Goal: Navigation & Orientation: Find specific page/section

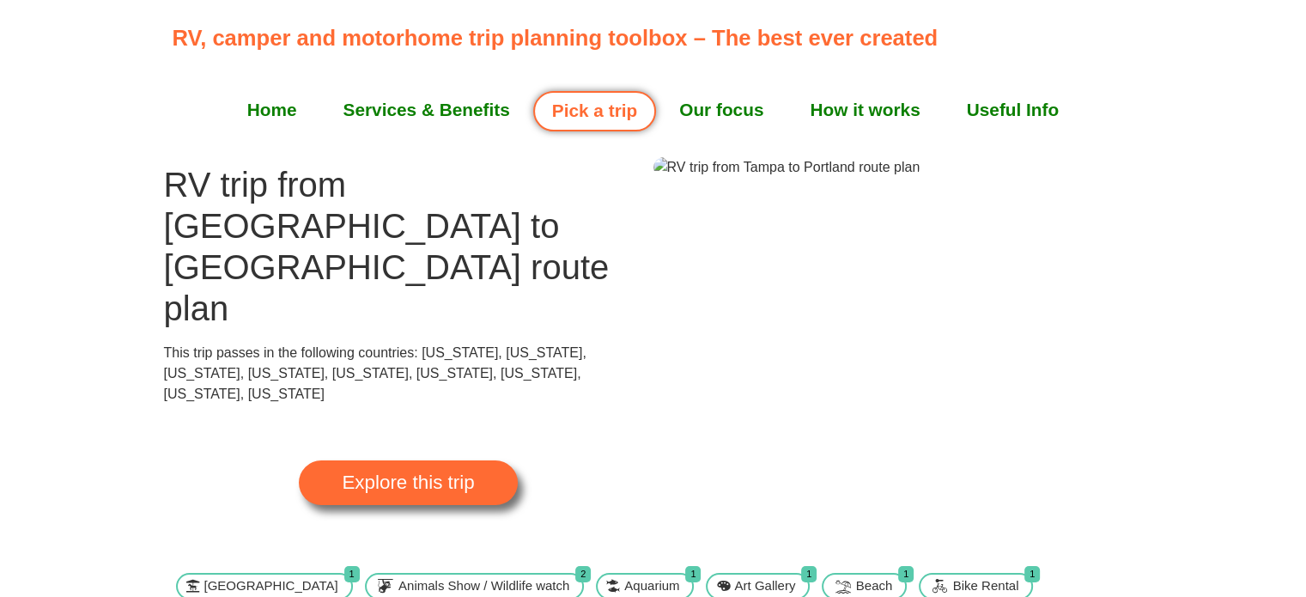
click at [350, 473] on span "Explore this trip" at bounding box center [408, 482] width 132 height 19
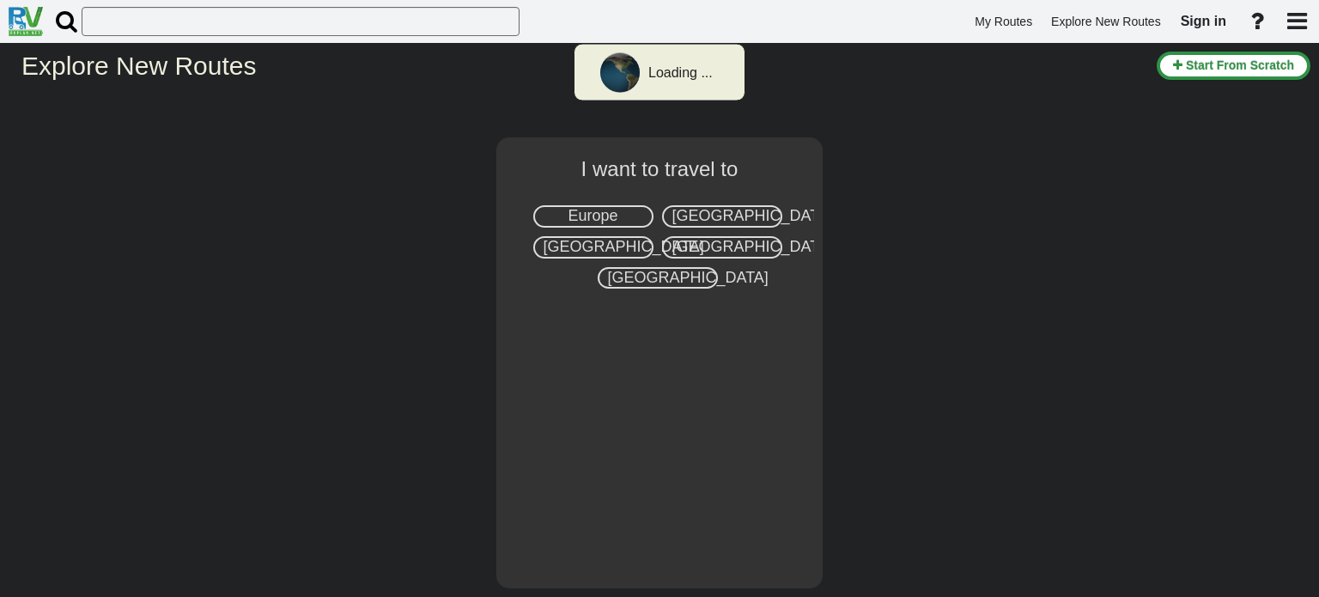
select select "number:2"
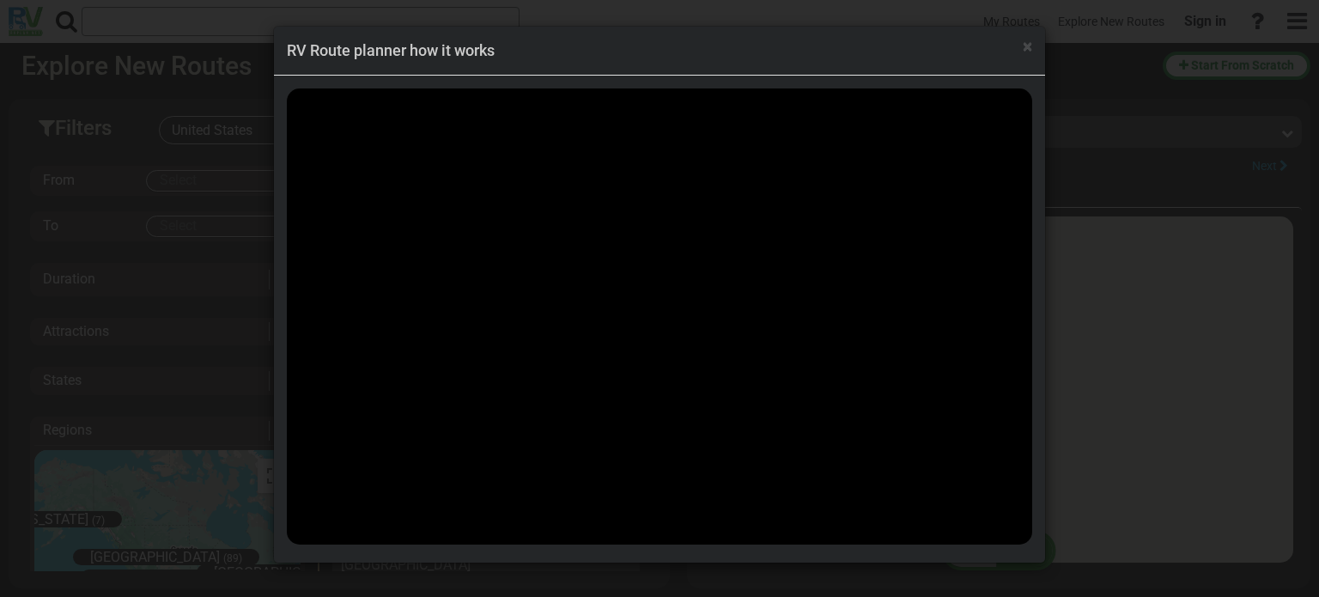
scroll to position [72877, 0]
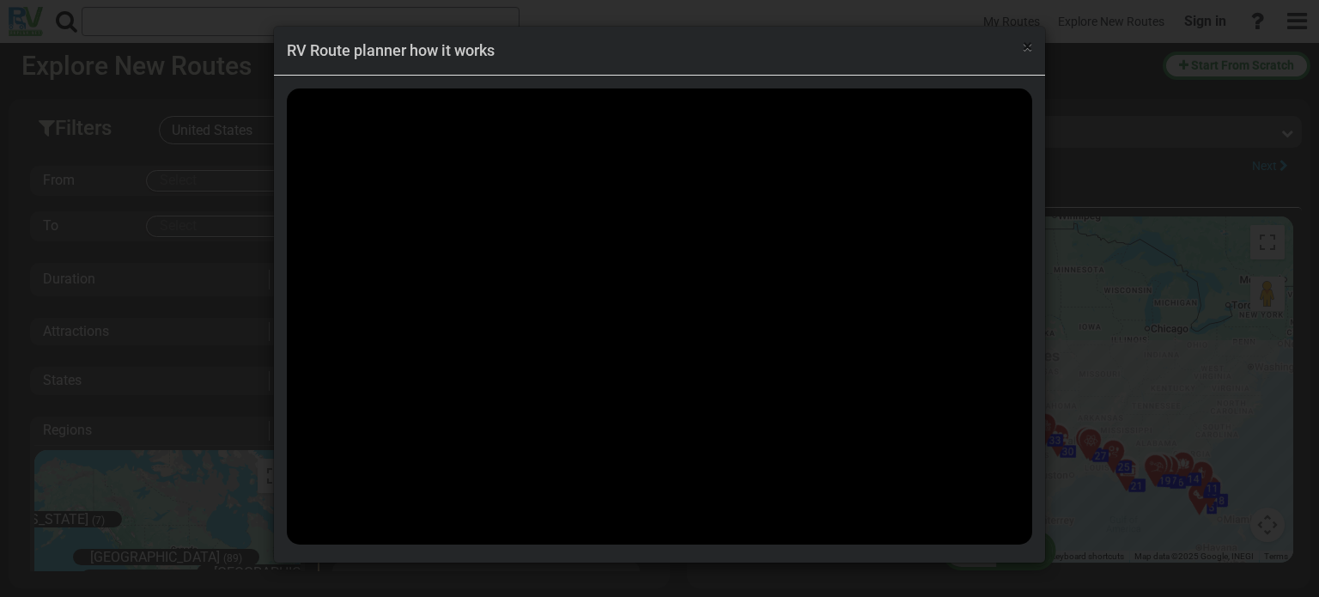
click at [1027, 45] on span "×" at bounding box center [1027, 46] width 9 height 21
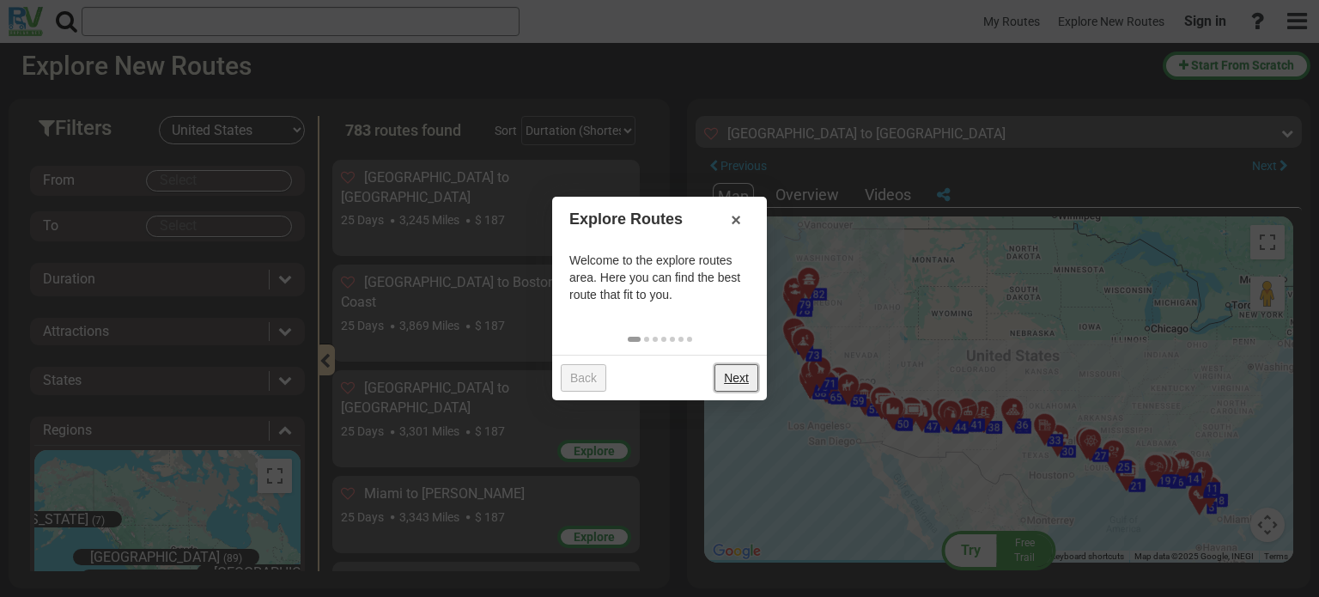
click at [735, 380] on link "Next" at bounding box center [736, 377] width 44 height 27
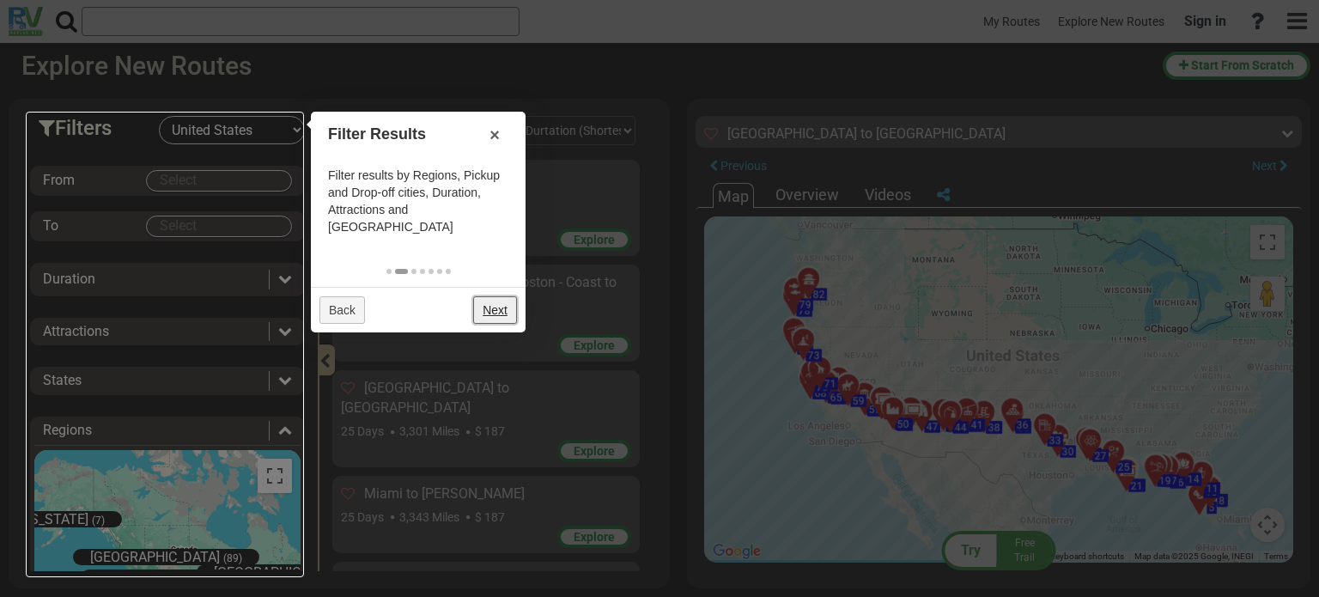
click at [492, 298] on link "Next" at bounding box center [495, 309] width 44 height 27
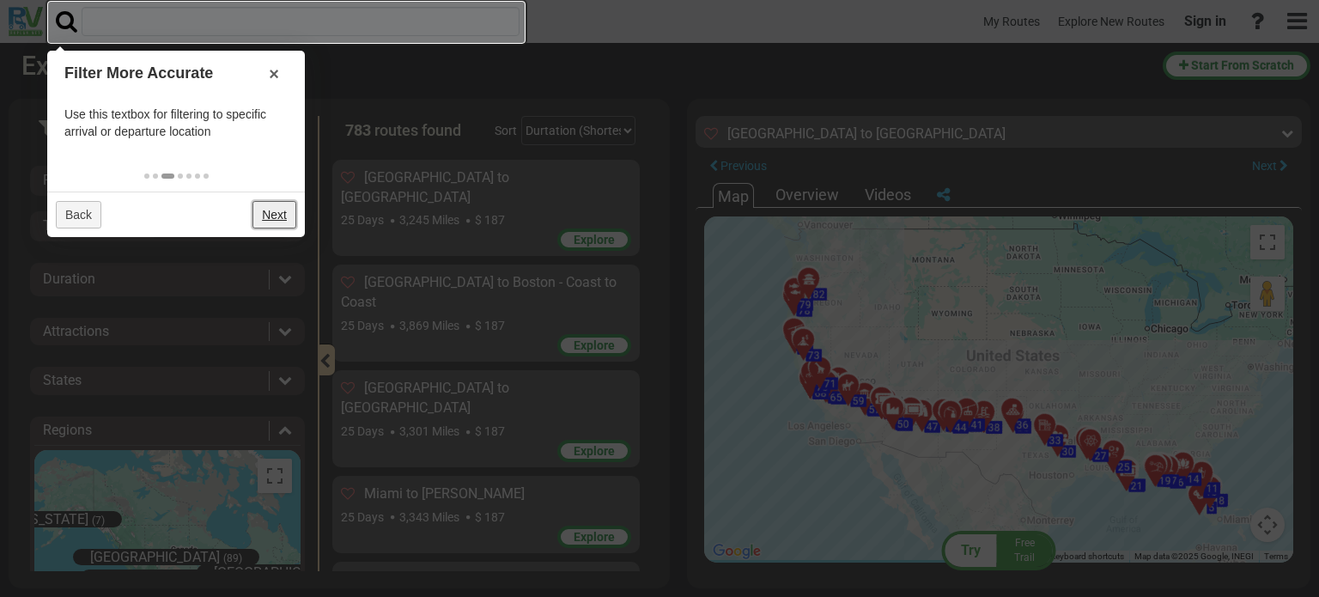
click at [281, 210] on link "Next" at bounding box center [274, 214] width 44 height 27
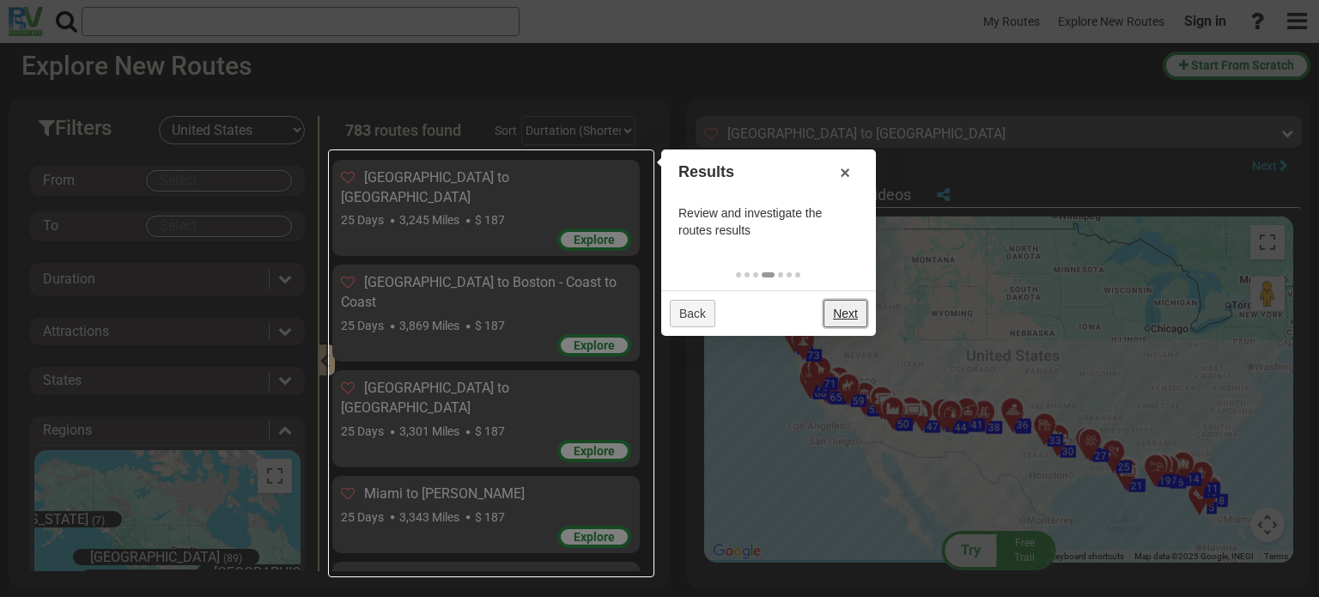
click at [840, 310] on link "Next" at bounding box center [845, 313] width 44 height 27
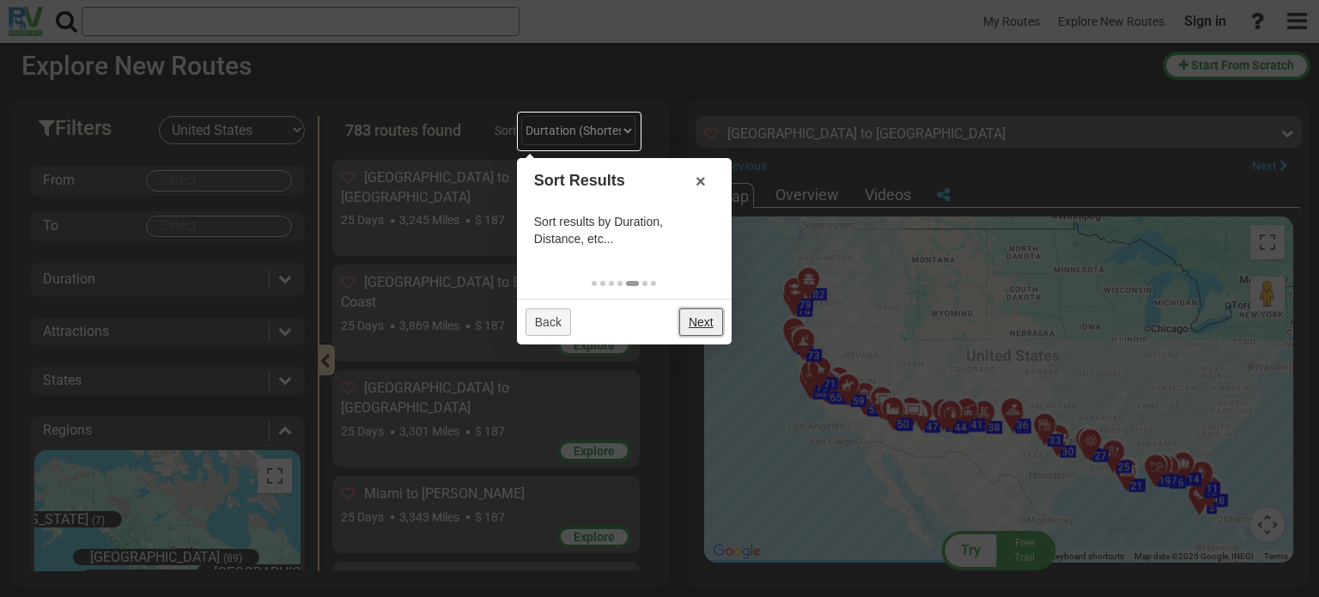
click at [697, 323] on link "Next" at bounding box center [701, 321] width 44 height 27
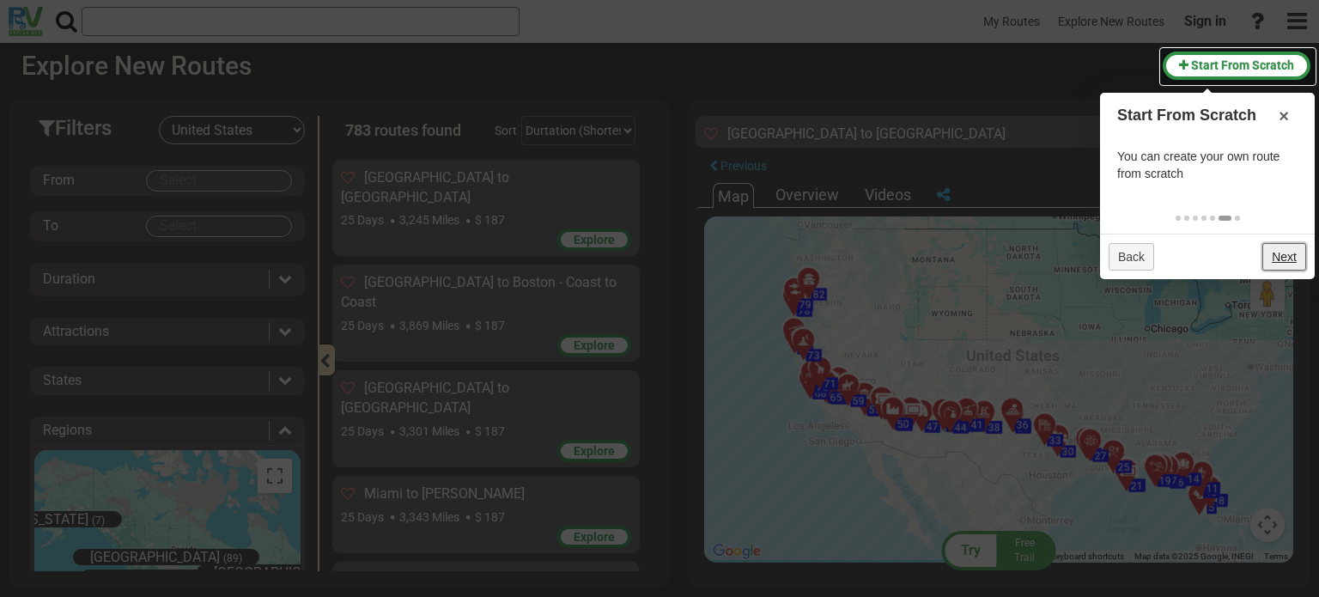
click at [1279, 256] on link "Next" at bounding box center [1284, 256] width 44 height 27
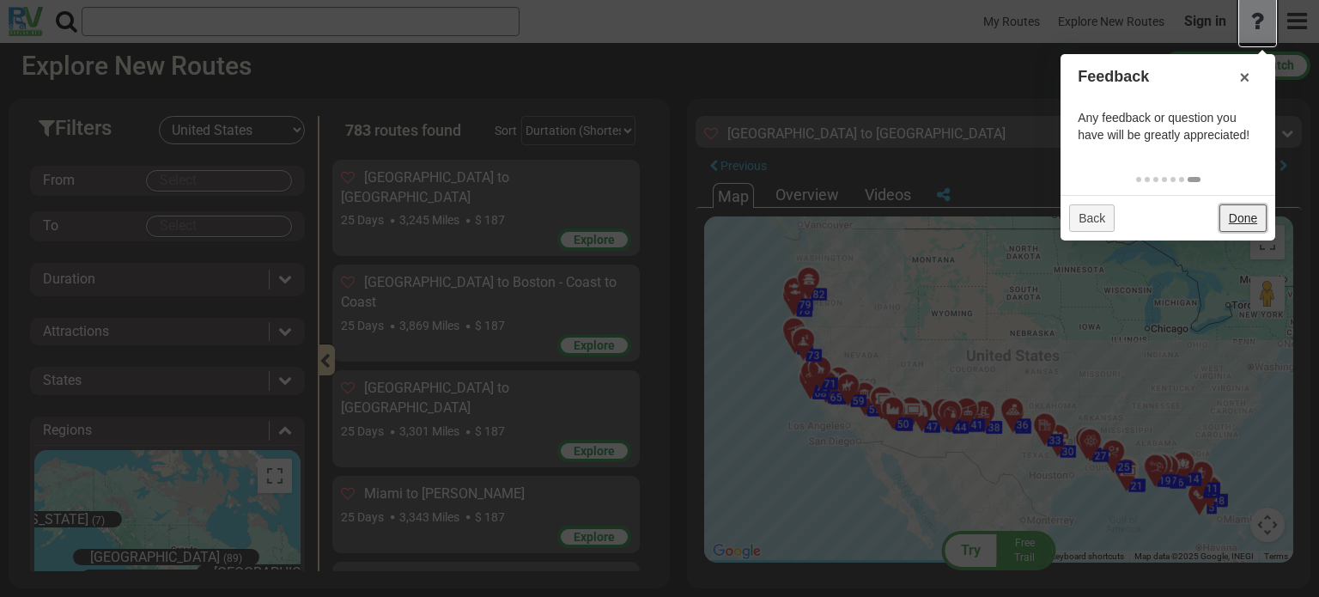
click at [1235, 212] on link "Done" at bounding box center [1242, 217] width 47 height 27
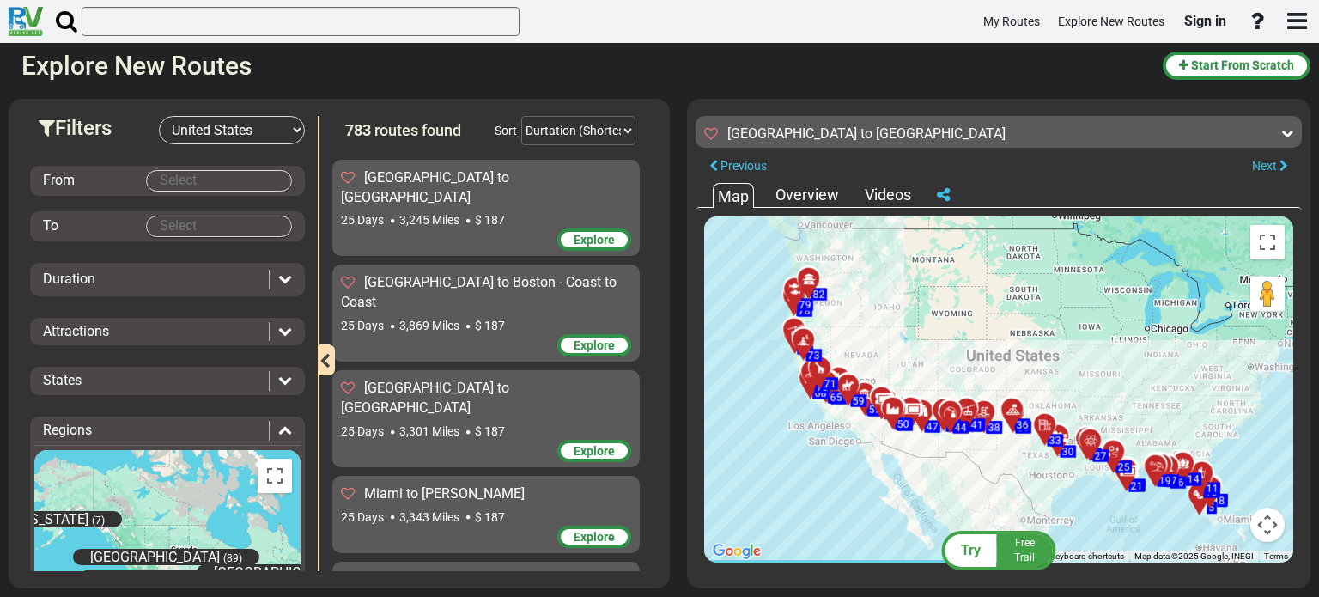
click at [797, 185] on div "Overview" at bounding box center [807, 195] width 72 height 22
